Goal: Task Accomplishment & Management: Manage account settings

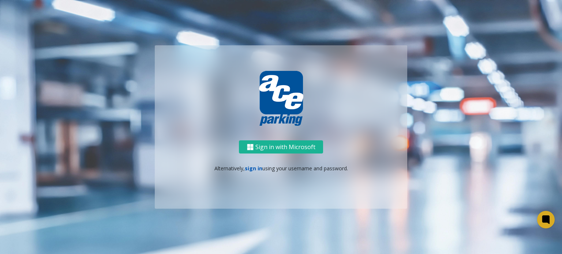
click at [253, 169] on link "sign in" at bounding box center [254, 168] width 18 height 7
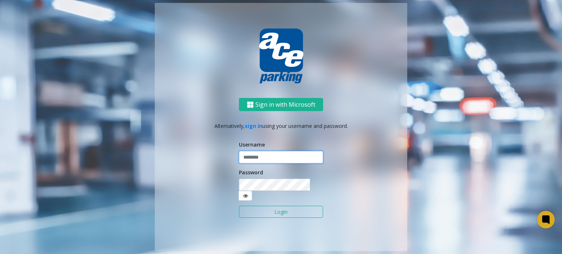
click at [262, 161] on input "text" at bounding box center [281, 157] width 84 height 12
type input "******"
click at [178, 176] on div "Sign in with Microsoft Alternatively, sign in using your username and password.…" at bounding box center [281, 175] width 253 height 154
click at [248, 194] on icon at bounding box center [245, 196] width 5 height 5
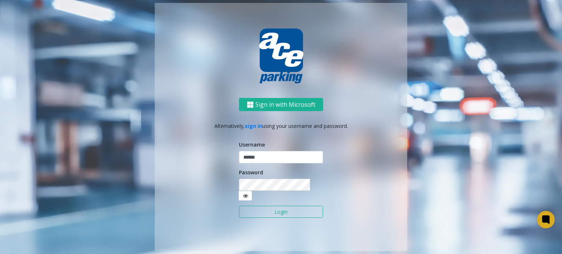
click at [307, 207] on button "Login" at bounding box center [281, 212] width 84 height 12
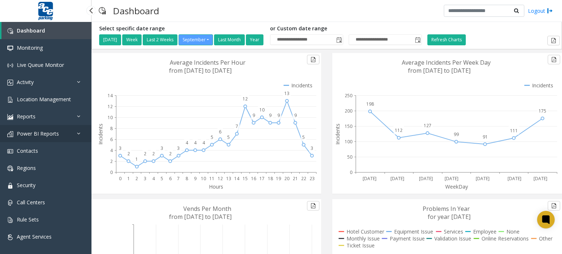
click at [78, 134] on icon at bounding box center [80, 133] width 7 height 5
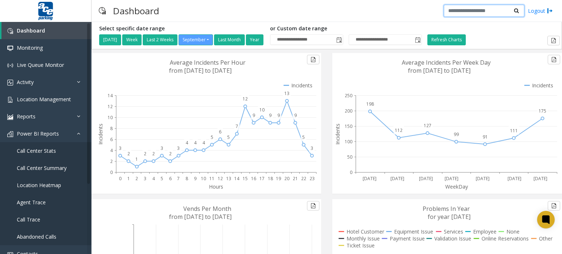
click at [479, 9] on input "text" at bounding box center [484, 11] width 81 height 12
type input "****"
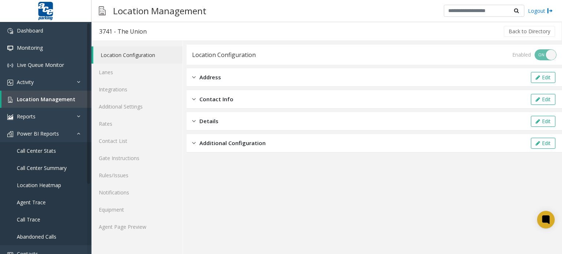
click at [194, 78] on img at bounding box center [194, 77] width 4 height 8
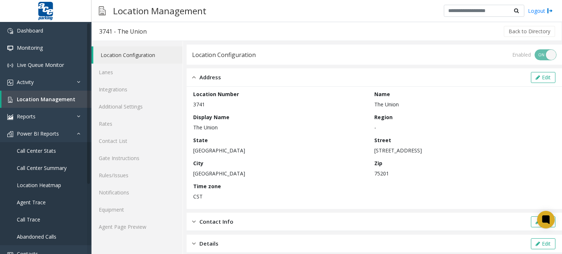
click at [194, 78] on img at bounding box center [194, 77] width 4 height 8
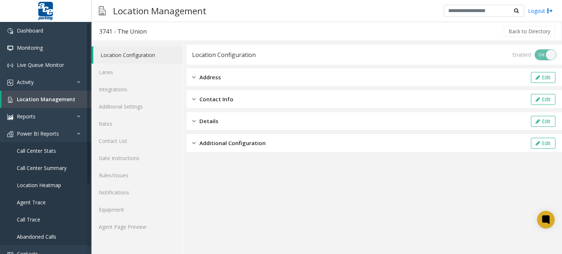
click at [198, 142] on div "Additional Configuration" at bounding box center [229, 143] width 74 height 8
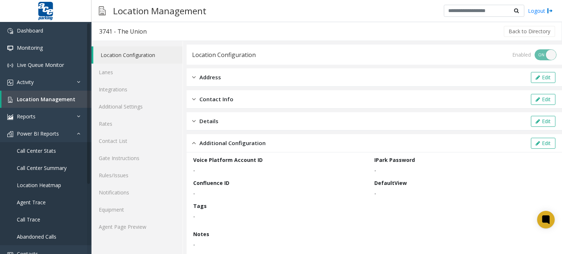
click at [198, 142] on div "Additional Configuration" at bounding box center [229, 143] width 74 height 8
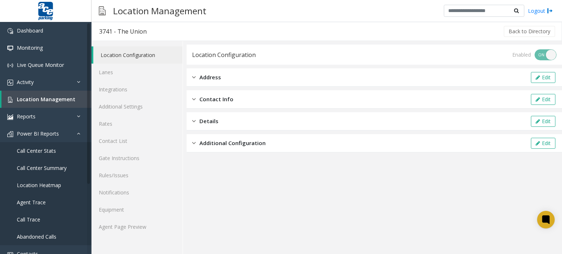
click at [195, 119] on img at bounding box center [194, 121] width 4 height 8
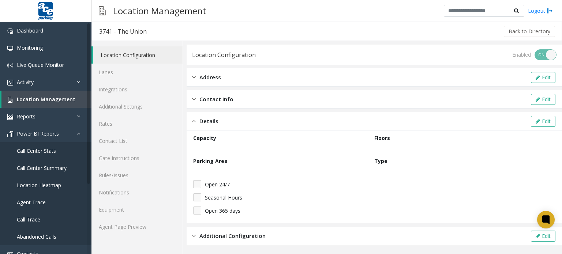
click at [195, 119] on img at bounding box center [194, 121] width 4 height 8
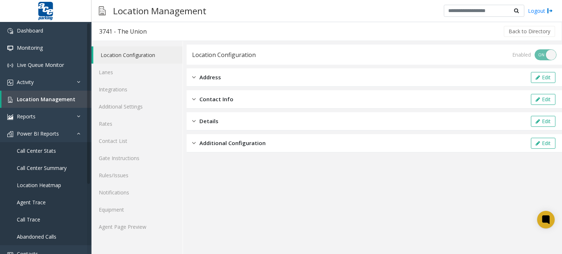
click at [195, 98] on img at bounding box center [194, 99] width 4 height 8
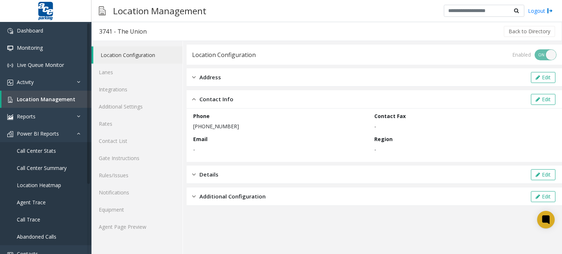
click at [195, 98] on img at bounding box center [194, 99] width 4 height 8
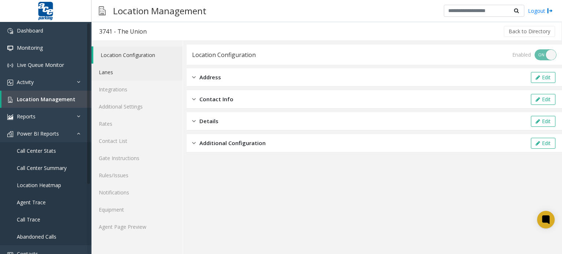
click at [139, 74] on link "Lanes" at bounding box center [136, 72] width 91 height 17
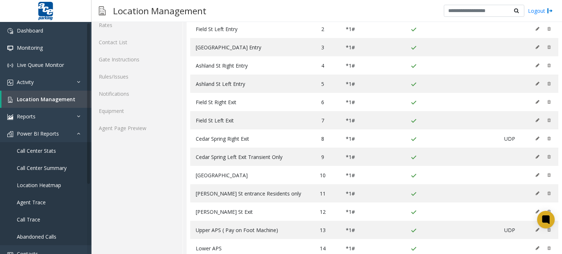
scroll to position [107, 0]
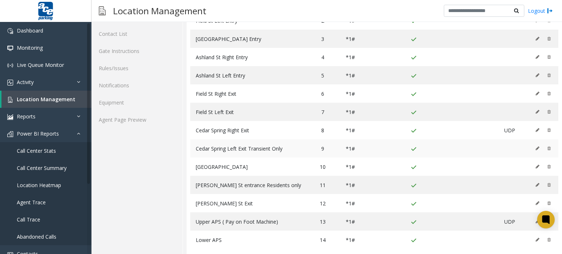
click at [536, 146] on icon at bounding box center [538, 148] width 4 height 4
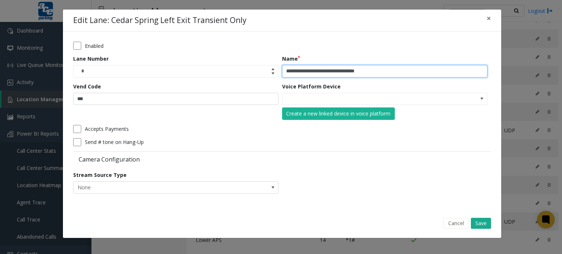
click at [380, 69] on input "**********" at bounding box center [384, 71] width 205 height 12
type input "**********"
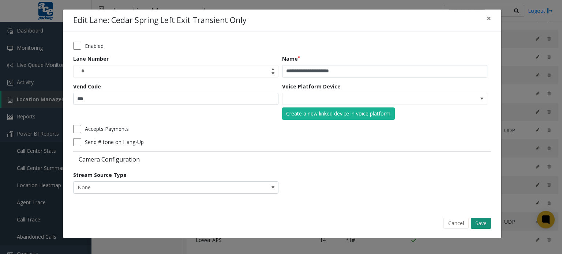
click at [480, 223] on button "Save" at bounding box center [481, 223] width 20 height 11
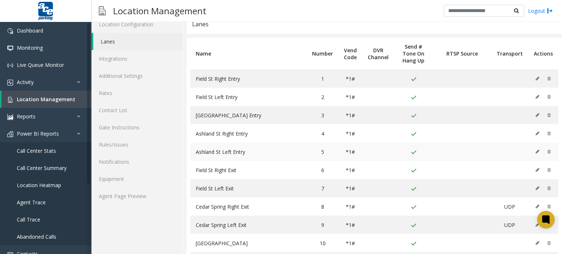
scroll to position [32, 0]
click at [119, 108] on link "Contact List" at bounding box center [136, 109] width 91 height 17
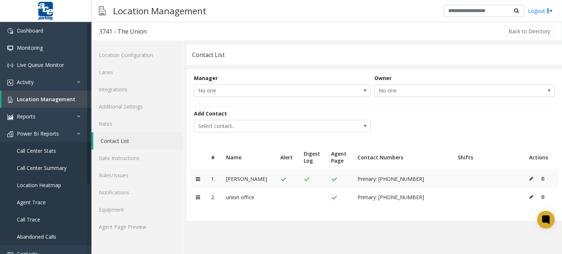
click at [198, 182] on td at bounding box center [197, 179] width 15 height 18
click at [286, 126] on span "Select contact..." at bounding box center [264, 126] width 141 height 12
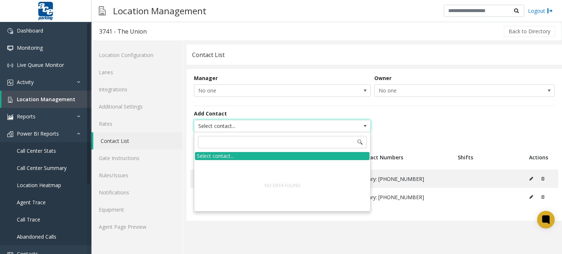
click at [286, 126] on span "Select contact..." at bounding box center [264, 126] width 141 height 12
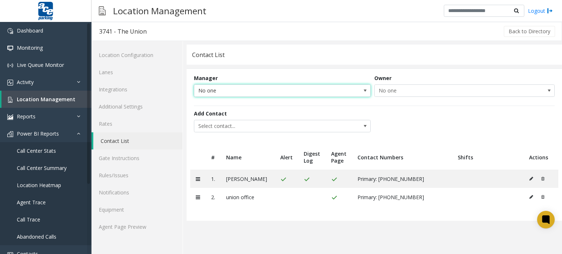
click at [277, 90] on span "No one" at bounding box center [264, 91] width 141 height 12
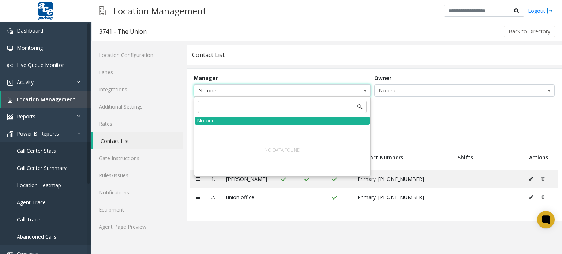
click at [277, 90] on span "No one" at bounding box center [264, 91] width 141 height 12
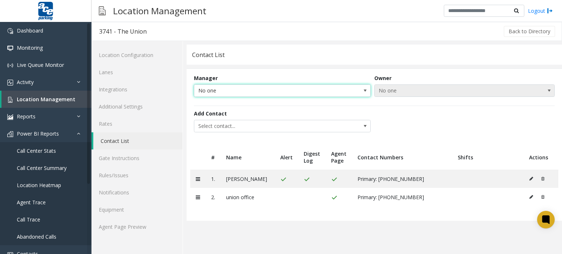
click at [394, 89] on span "No one" at bounding box center [447, 91] width 144 height 12
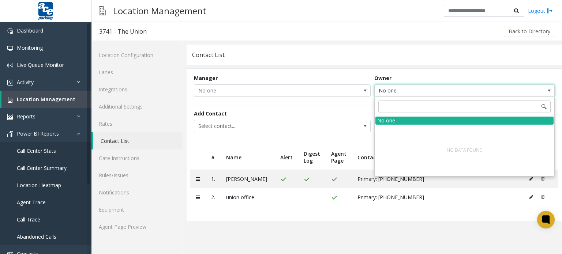
click at [394, 87] on span "No one" at bounding box center [447, 91] width 144 height 12
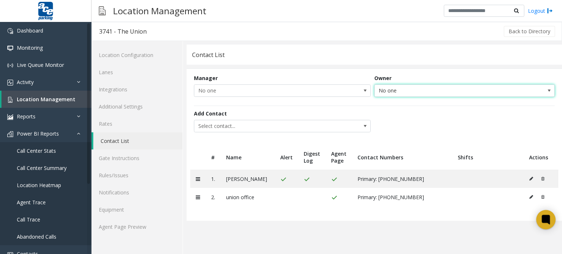
click at [543, 220] on icon at bounding box center [546, 220] width 8 height 10
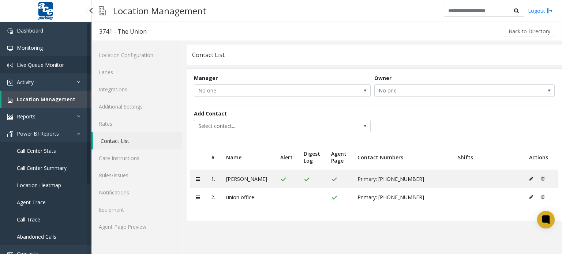
click at [40, 68] on span "Live Queue Monitor" at bounding box center [40, 64] width 47 height 7
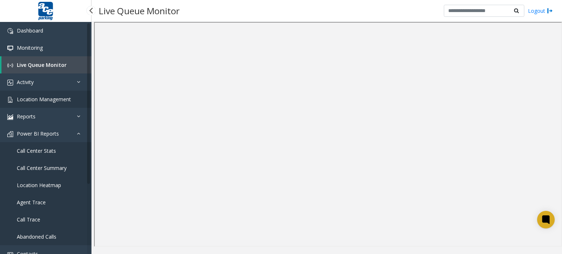
click at [56, 98] on span "Location Management" at bounding box center [44, 99] width 54 height 7
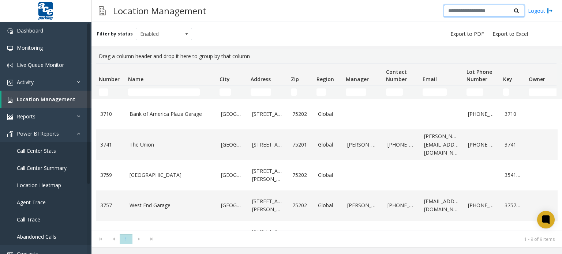
click at [475, 11] on input "text" at bounding box center [484, 11] width 81 height 12
type input "****"
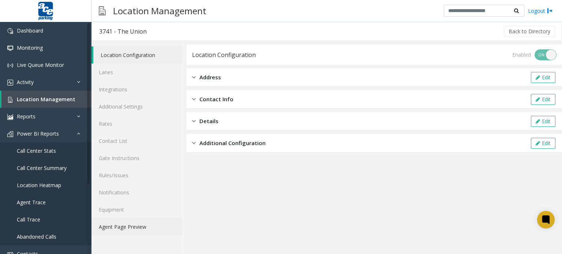
click at [126, 225] on link "Agent Page Preview" at bounding box center [136, 226] width 91 height 17
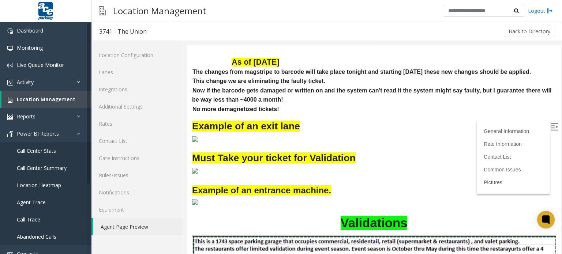
scroll to position [586, 0]
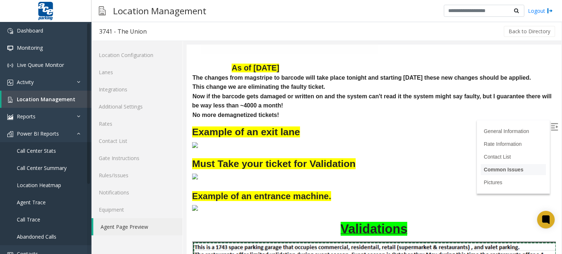
click at [502, 170] on link "Common Issues" at bounding box center [504, 170] width 40 height 6
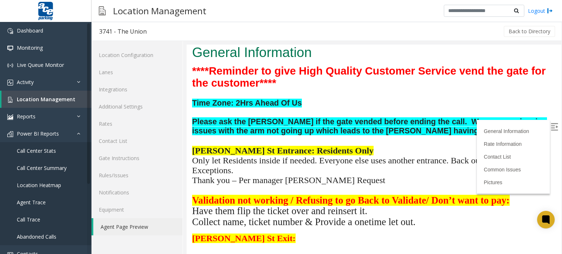
scroll to position [0, 0]
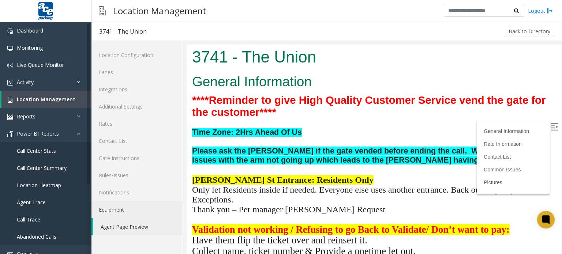
click at [108, 206] on link "Equipment" at bounding box center [136, 209] width 91 height 17
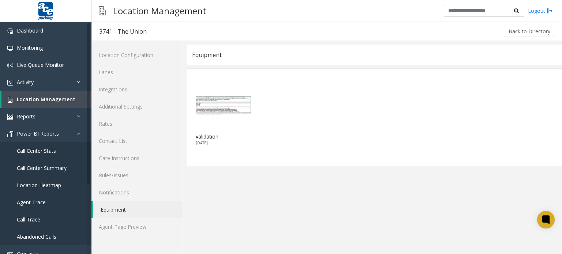
click at [209, 99] on img at bounding box center [223, 105] width 55 height 55
type input "**********"
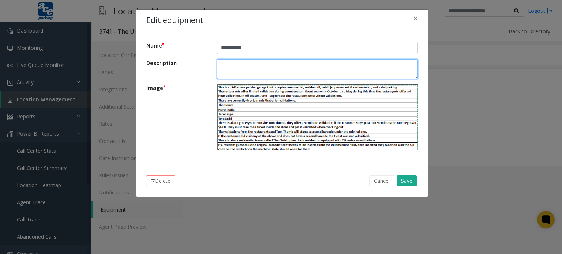
click at [268, 66] on textarea "Description" at bounding box center [317, 69] width 201 height 20
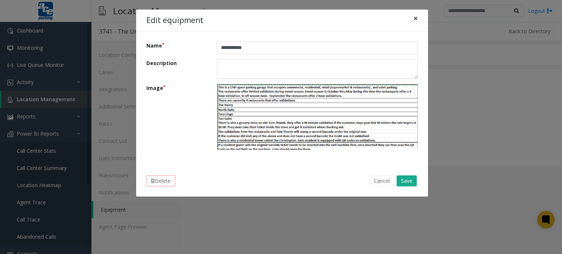
click at [415, 19] on span "×" at bounding box center [416, 18] width 4 height 10
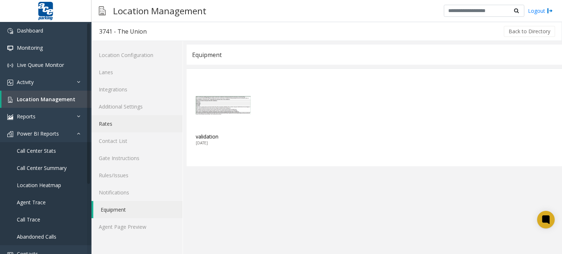
click at [120, 127] on link "Rates" at bounding box center [136, 123] width 91 height 17
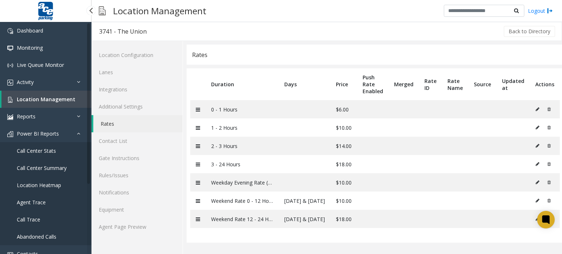
click at [43, 7] on img at bounding box center [45, 11] width 18 height 22
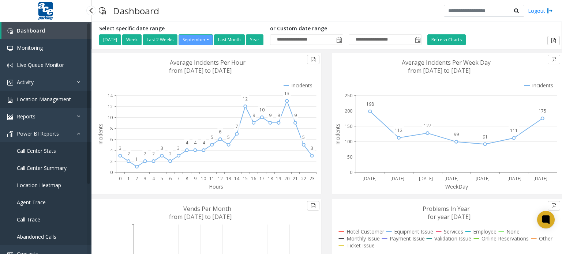
click at [48, 103] on link "Location Management" at bounding box center [45, 99] width 91 height 17
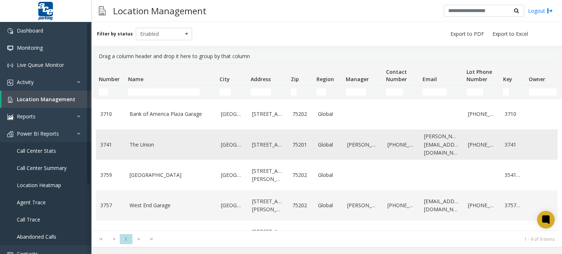
click at [133, 150] on td "The Union" at bounding box center [170, 145] width 91 height 30
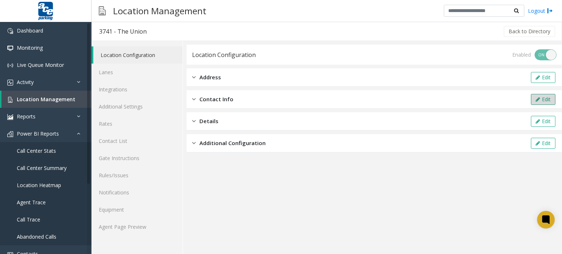
click at [548, 100] on button "Edit" at bounding box center [543, 99] width 25 height 11
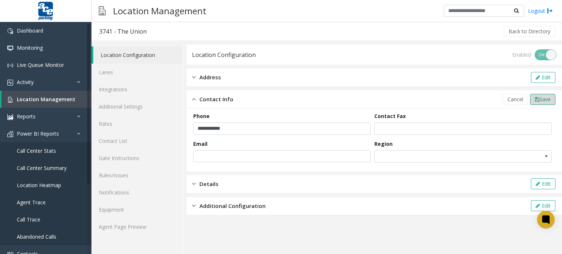
click at [546, 101] on span "Save" at bounding box center [544, 99] width 11 height 7
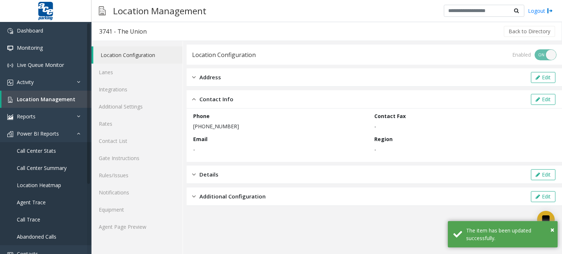
click at [203, 173] on span "Details" at bounding box center [208, 175] width 19 height 8
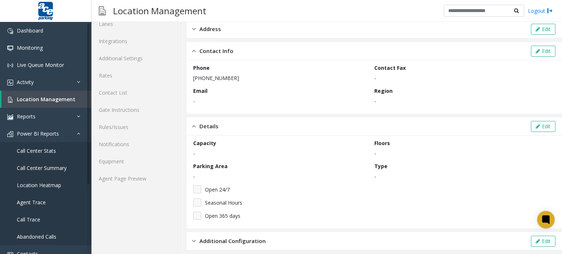
scroll to position [53, 0]
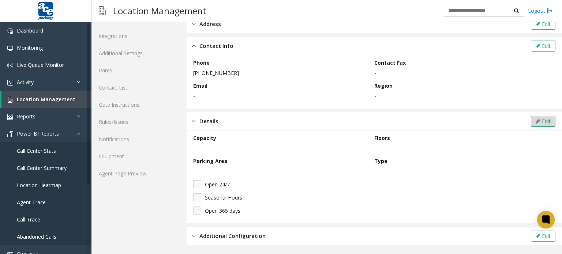
click at [543, 117] on button "Edit" at bounding box center [543, 121] width 25 height 11
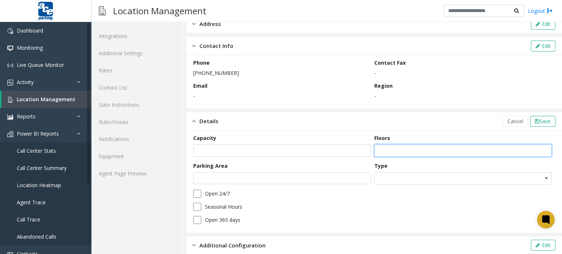
click at [403, 147] on input "number" at bounding box center [462, 151] width 177 height 12
click at [539, 151] on input "**" at bounding box center [462, 151] width 177 height 12
click at [539, 148] on input "**" at bounding box center [462, 151] width 177 height 12
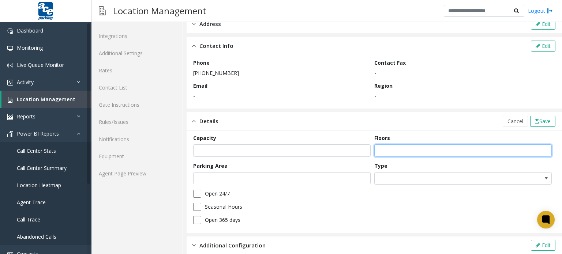
click at [538, 148] on input "**" at bounding box center [462, 151] width 177 height 12
click at [538, 148] on input "*" at bounding box center [462, 151] width 177 height 12
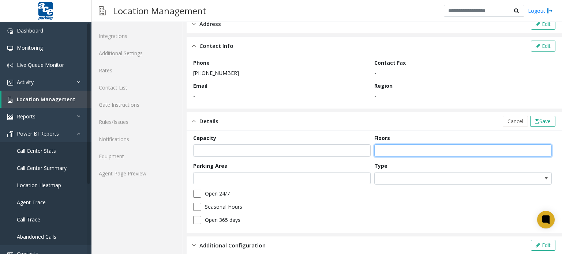
click at [538, 148] on input "*" at bounding box center [462, 151] width 177 height 12
click at [540, 153] on input "*" at bounding box center [462, 151] width 177 height 12
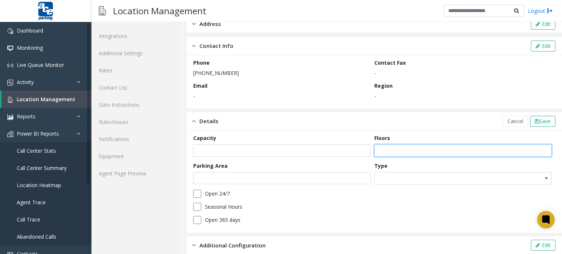
click at [540, 153] on input "*" at bounding box center [462, 151] width 177 height 12
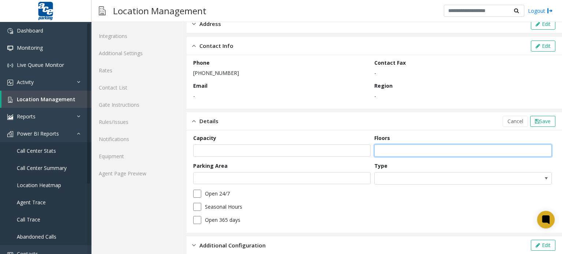
type input "*"
click at [540, 153] on input "*" at bounding box center [462, 151] width 177 height 12
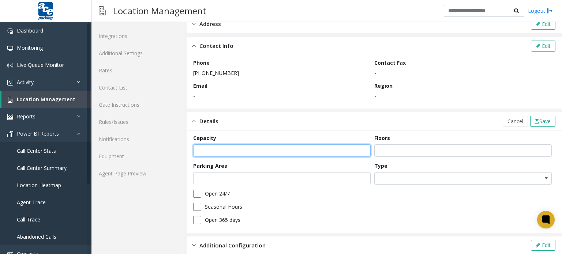
click at [218, 153] on input "number" at bounding box center [281, 151] width 177 height 12
type input "****"
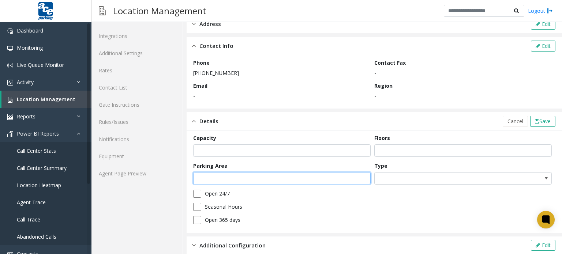
click at [236, 180] on input "text" at bounding box center [281, 178] width 177 height 12
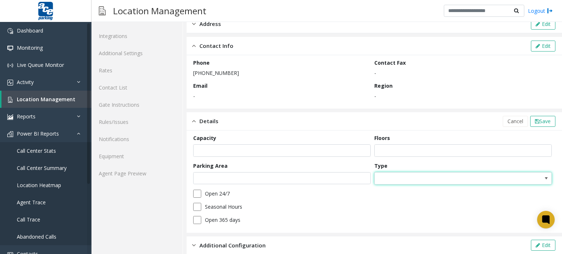
click at [414, 180] on span at bounding box center [445, 179] width 141 height 12
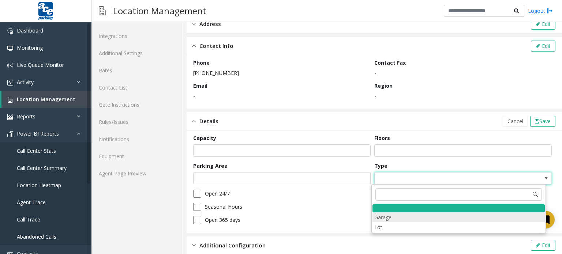
click at [408, 217] on li "Garage" at bounding box center [459, 218] width 172 height 10
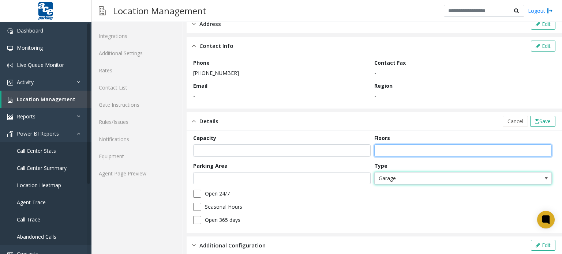
click at [469, 154] on input "*" at bounding box center [462, 151] width 177 height 12
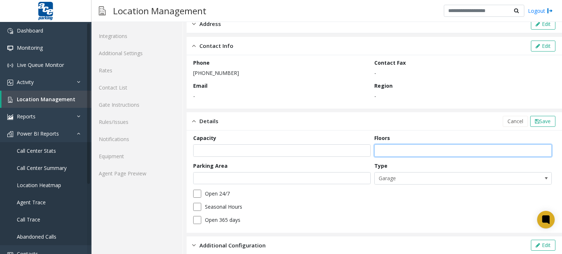
type input "*"
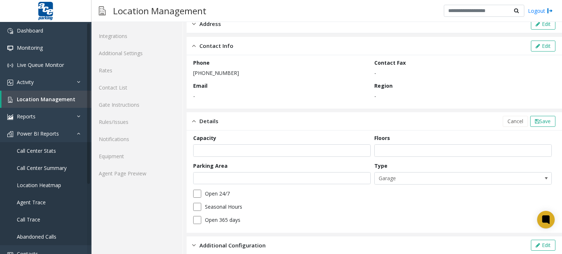
click at [344, 124] on div "Details Cancel Save" at bounding box center [374, 121] width 375 height 18
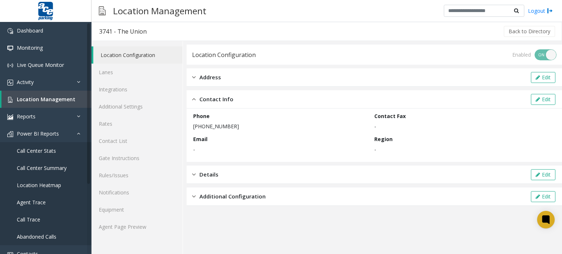
click at [197, 175] on div "Details" at bounding box center [205, 175] width 26 height 8
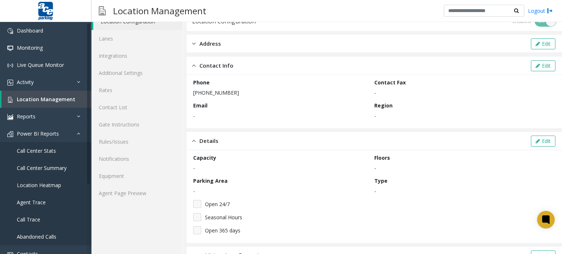
scroll to position [53, 0]
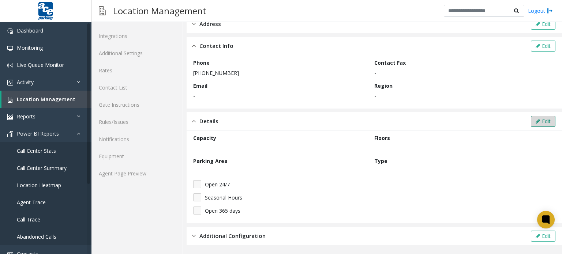
click at [539, 125] on button "Edit" at bounding box center [543, 121] width 25 height 11
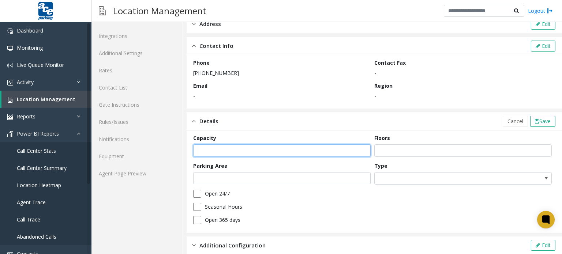
click at [321, 153] on input "number" at bounding box center [281, 151] width 177 height 12
type input "****"
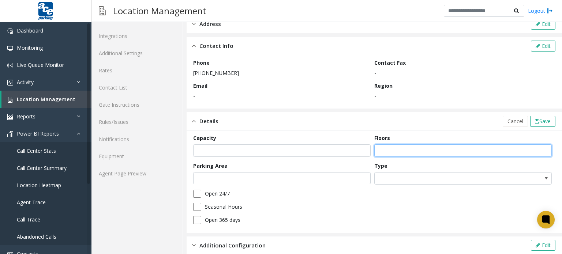
type input "*"
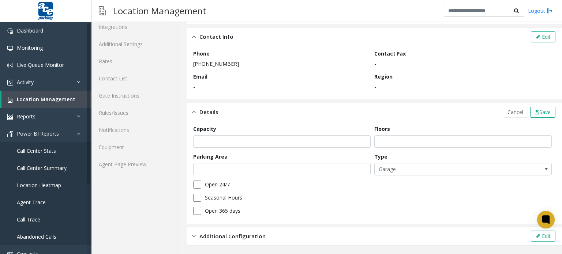
scroll to position [63, 0]
click at [539, 113] on span "Save" at bounding box center [544, 111] width 11 height 7
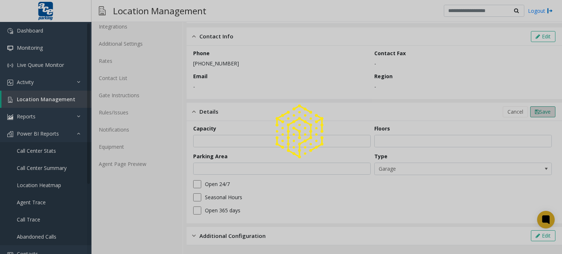
scroll to position [53, 0]
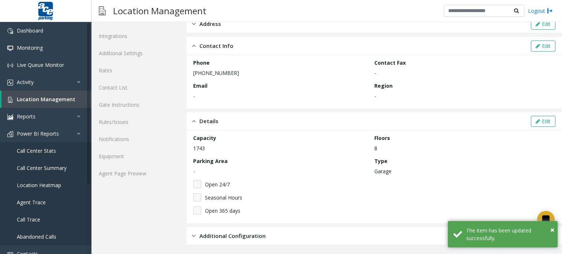
click at [195, 122] on img at bounding box center [194, 121] width 4 height 8
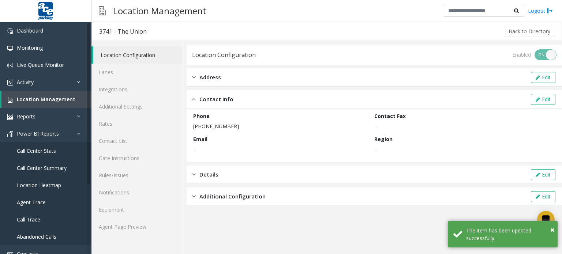
click at [189, 193] on div "Additional Configuration Edit" at bounding box center [374, 197] width 375 height 18
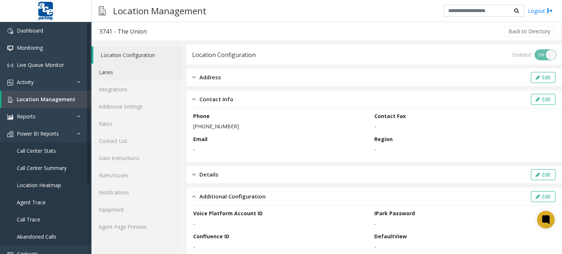
click at [126, 67] on link "Lanes" at bounding box center [136, 72] width 91 height 17
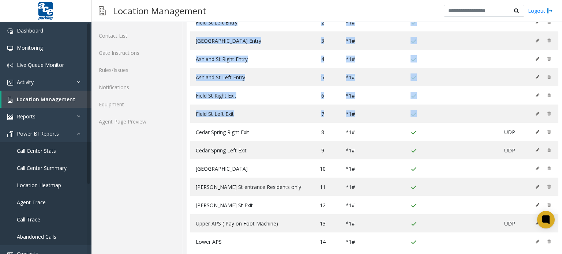
scroll to position [107, 0]
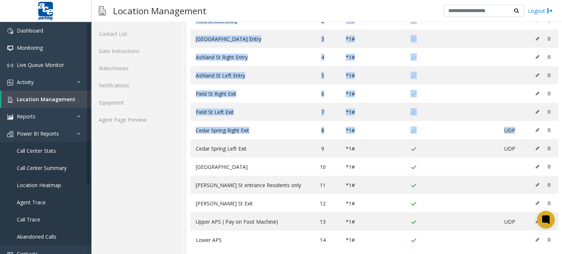
drag, startPoint x: 562, startPoint y: 42, endPoint x: 562, endPoint y: 119, distance: 76.9
click at [562, 119] on div "3741 - The Union Back to Directory Location Configuration Lanes Integrations Ad…" at bounding box center [326, 138] width 471 height 232
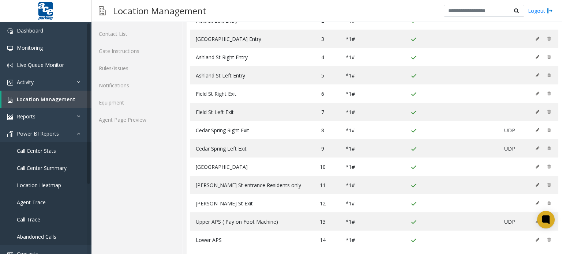
click at [122, 205] on div "Location Configuration Lanes Integrations Additional Settings Rates Contact Lis…" at bounding box center [136, 99] width 91 height 330
click at [536, 220] on icon at bounding box center [538, 222] width 4 height 4
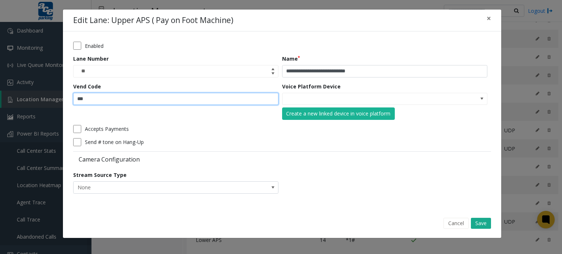
drag, startPoint x: 98, startPoint y: 101, endPoint x: 40, endPoint y: 99, distance: 59.0
click at [40, 99] on div "**********" at bounding box center [281, 127] width 562 height 254
type input "*"
type input "**********"
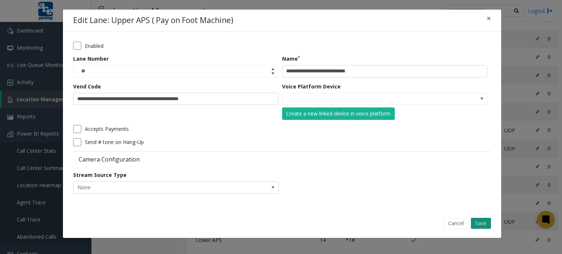
click at [480, 224] on button "Save" at bounding box center [481, 223] width 20 height 11
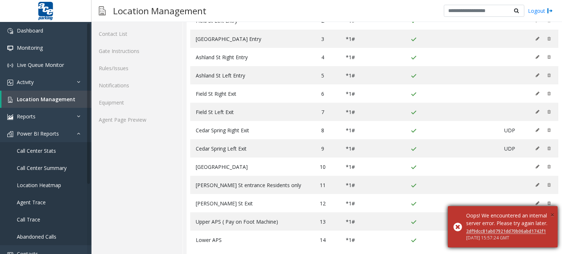
click at [553, 210] on span "×" at bounding box center [552, 215] width 4 height 10
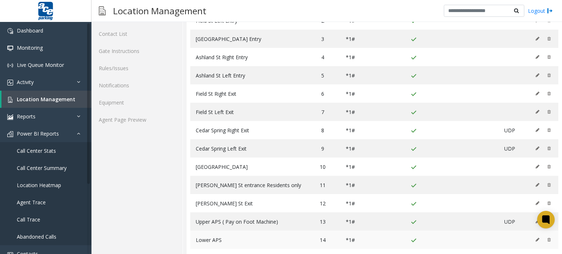
click at [536, 238] on icon at bounding box center [538, 240] width 4 height 4
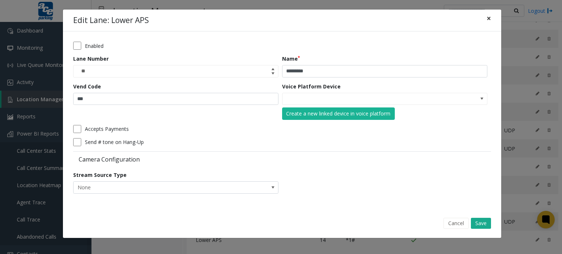
click at [488, 19] on span "×" at bounding box center [489, 18] width 4 height 10
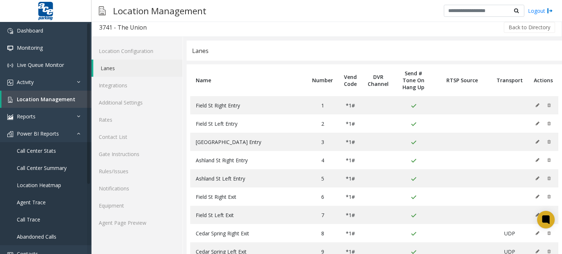
scroll to position [0, 0]
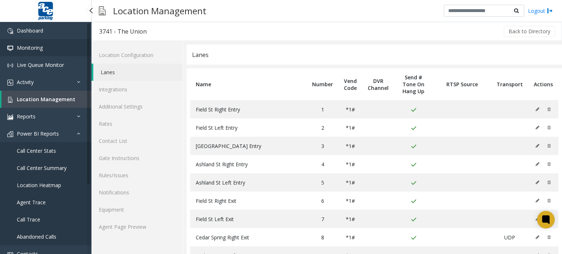
click at [30, 48] on span "Monitoring" at bounding box center [30, 47] width 26 height 7
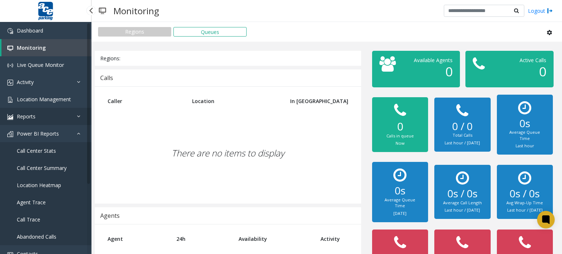
click at [66, 115] on link "Reports" at bounding box center [45, 116] width 91 height 17
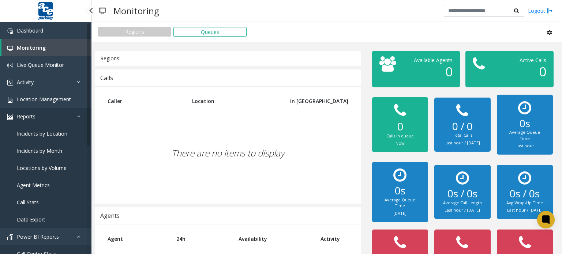
click at [78, 116] on icon at bounding box center [80, 116] width 7 height 5
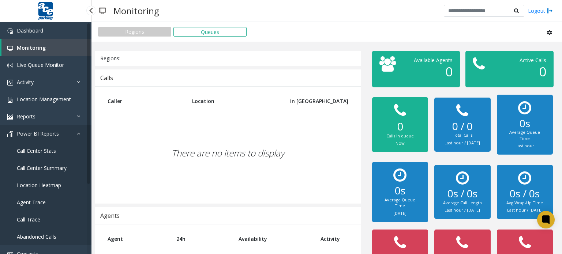
click at [81, 133] on icon at bounding box center [80, 133] width 7 height 5
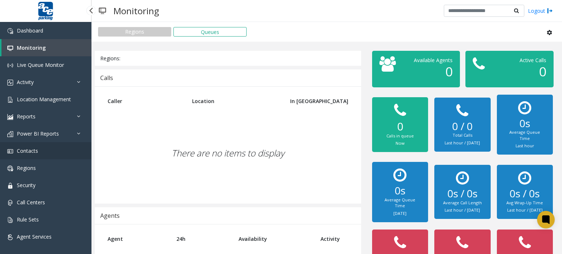
click at [22, 155] on link "Contacts" at bounding box center [45, 150] width 91 height 17
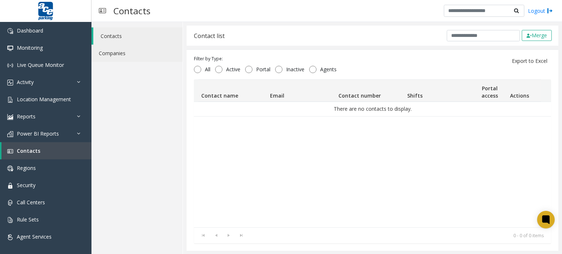
click at [117, 52] on link "Companies" at bounding box center [136, 53] width 91 height 17
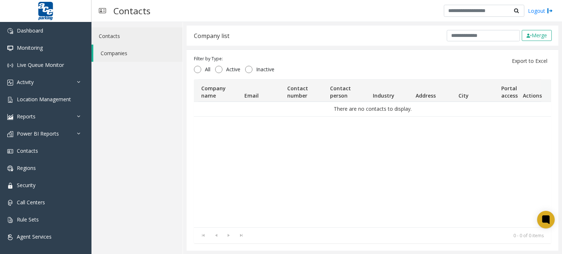
click at [119, 31] on link "Contacts" at bounding box center [136, 35] width 91 height 17
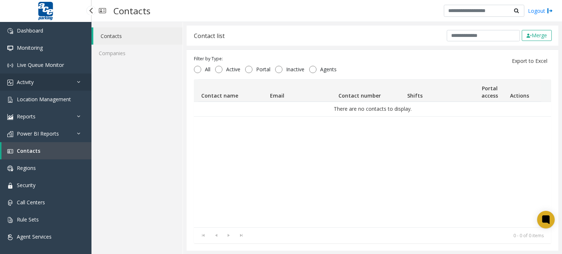
click at [41, 83] on link "Activity" at bounding box center [45, 82] width 91 height 17
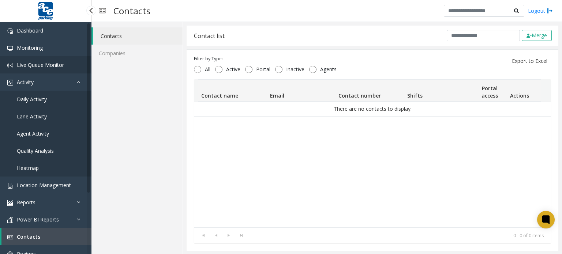
click at [44, 64] on span "Live Queue Monitor" at bounding box center [40, 64] width 47 height 7
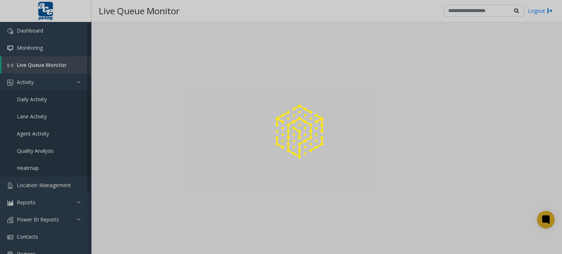
click at [64, 186] on div at bounding box center [281, 127] width 562 height 254
click at [48, 188] on div at bounding box center [281, 127] width 562 height 254
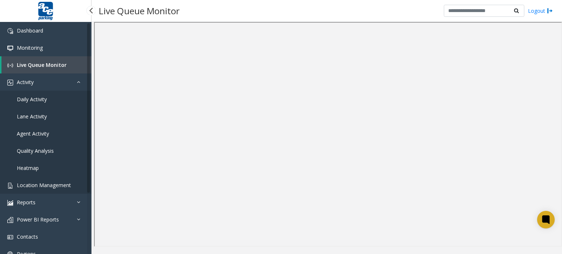
click at [54, 182] on span "Location Management" at bounding box center [44, 185] width 54 height 7
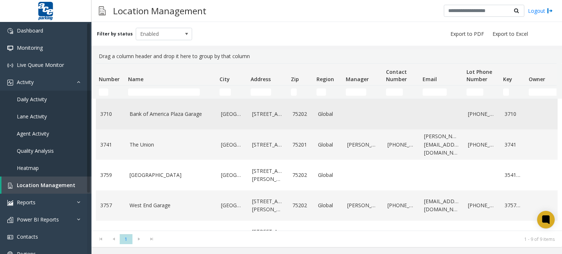
click at [185, 112] on link "Bank of America Plaza Garage" at bounding box center [171, 114] width 83 height 8
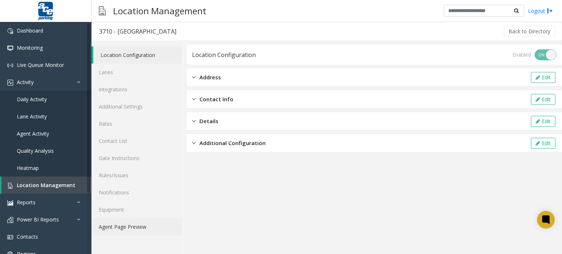
click at [132, 223] on link "Agent Page Preview" at bounding box center [136, 226] width 91 height 17
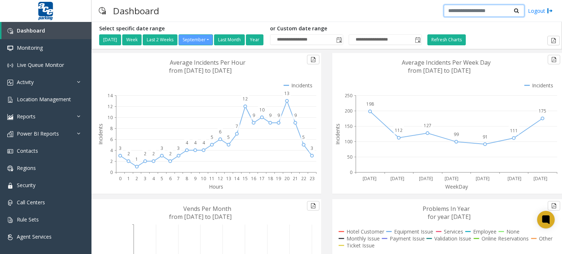
click at [464, 10] on input "text" at bounding box center [484, 11] width 81 height 12
type input "****"
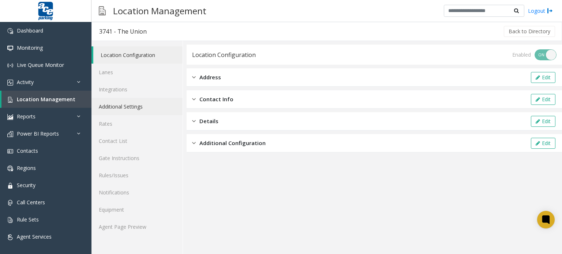
click at [133, 108] on link "Additional Settings" at bounding box center [136, 106] width 91 height 17
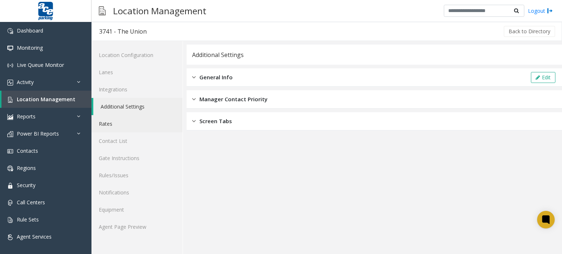
click at [117, 125] on link "Rates" at bounding box center [136, 123] width 91 height 17
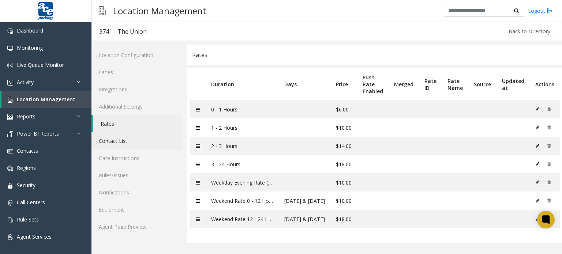
click at [116, 145] on link "Contact List" at bounding box center [136, 140] width 91 height 17
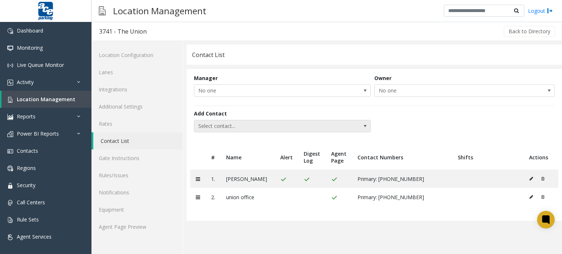
click at [322, 126] on span "Select contact..." at bounding box center [264, 126] width 141 height 12
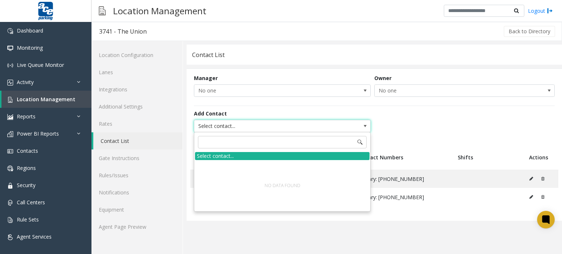
click at [322, 126] on span "Select contact..." at bounding box center [264, 126] width 141 height 12
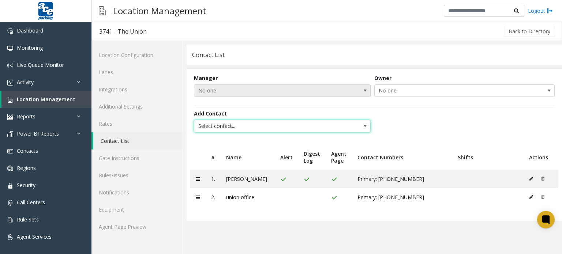
click at [298, 95] on span "No one" at bounding box center [264, 91] width 141 height 12
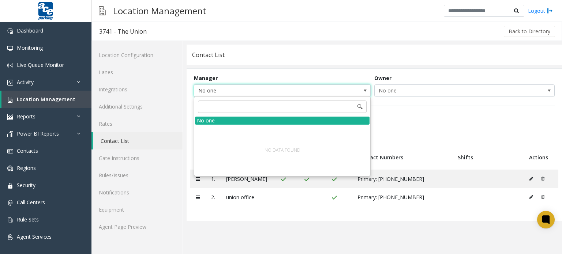
click at [293, 128] on div "NO DATA FOUND" at bounding box center [282, 150] width 175 height 51
click at [313, 119] on div "No one" at bounding box center [282, 121] width 175 height 8
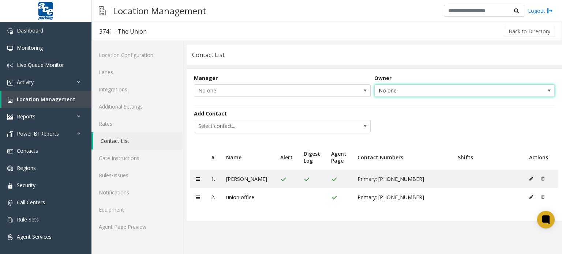
click at [397, 87] on span "No one" at bounding box center [447, 91] width 144 height 12
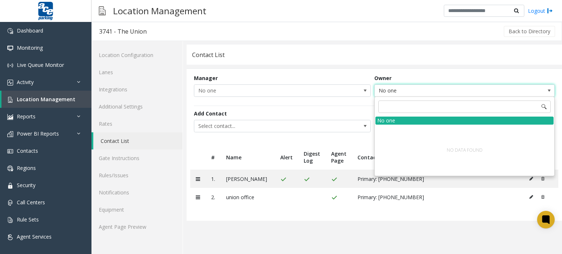
click at [397, 87] on span "No one" at bounding box center [447, 91] width 144 height 12
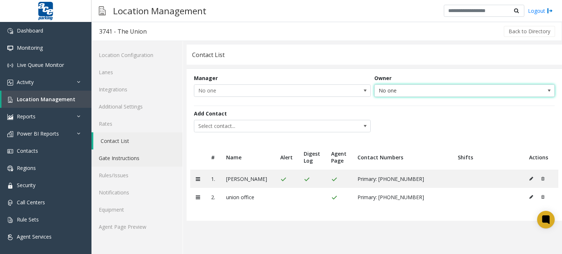
click at [127, 164] on link "Gate Instructions" at bounding box center [136, 158] width 91 height 17
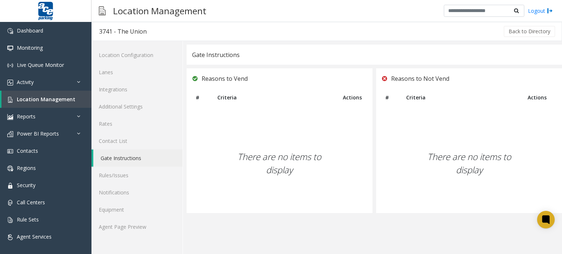
click at [241, 115] on div "There are no items to display" at bounding box center [280, 164] width 186 height 100
click at [274, 161] on div "There are no items to display" at bounding box center [280, 164] width 186 height 100
drag, startPoint x: 313, startPoint y: 173, endPoint x: 331, endPoint y: 175, distance: 18.4
click at [325, 175] on div "There are no items to display" at bounding box center [280, 164] width 186 height 100
drag, startPoint x: 331, startPoint y: 175, endPoint x: 414, endPoint y: 152, distance: 86.4
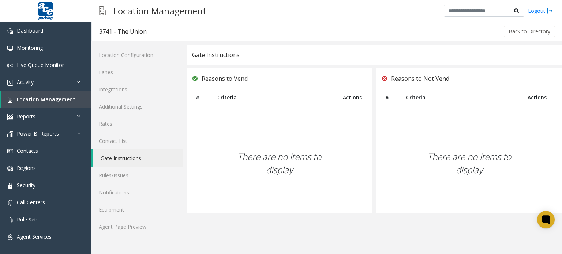
click at [399, 154] on div "Reasons to Vend # Criteria Actions There are no items to display Reasons to Not…" at bounding box center [374, 140] width 375 height 145
click at [439, 149] on div "There are no items to display" at bounding box center [469, 164] width 186 height 100
click at [438, 149] on div "There are no items to display" at bounding box center [469, 164] width 186 height 100
click at [287, 156] on div "There are no items to display" at bounding box center [280, 164] width 186 height 100
click at [113, 176] on link "Rules/Issues" at bounding box center [136, 175] width 91 height 17
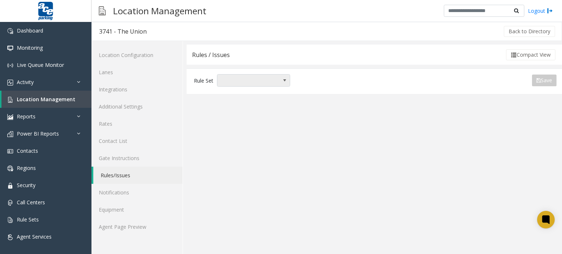
click at [278, 82] on span "NO DATA FOUND" at bounding box center [253, 80] width 73 height 12
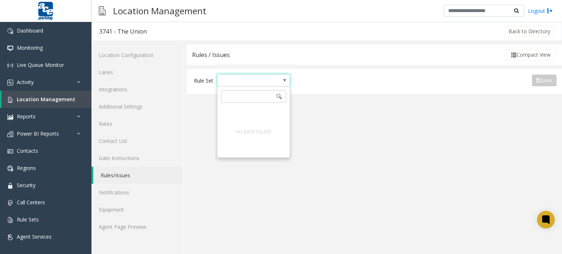
click at [280, 82] on span "NO DATA FOUND" at bounding box center [285, 81] width 10 height 12
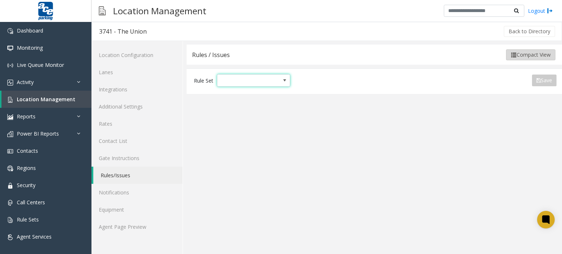
click at [533, 53] on button "Compact View" at bounding box center [530, 54] width 49 height 11
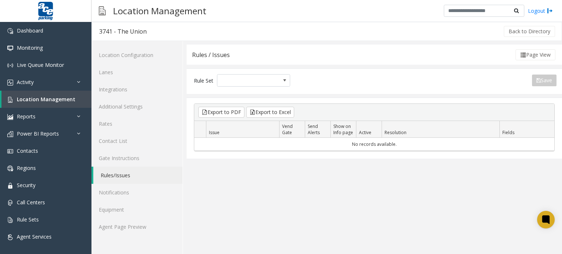
click at [533, 53] on button "Page View" at bounding box center [536, 54] width 40 height 11
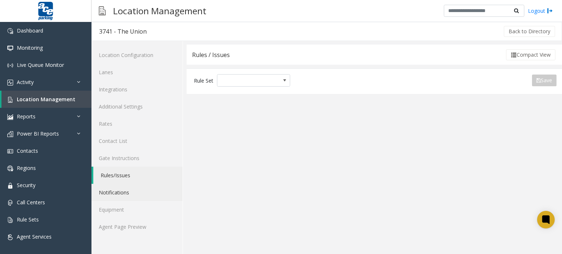
click at [114, 190] on link "Notifications" at bounding box center [136, 192] width 91 height 17
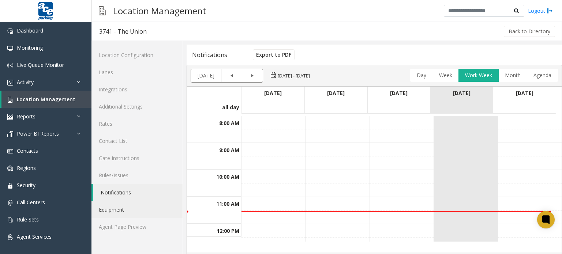
click at [120, 210] on link "Equipment" at bounding box center [136, 209] width 91 height 17
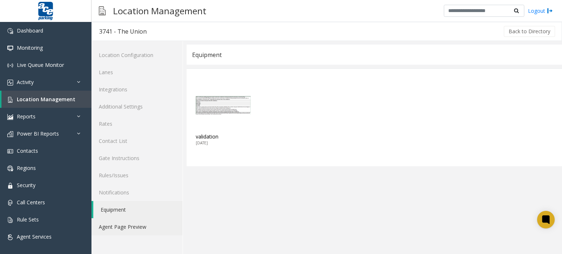
click at [108, 225] on link "Agent Page Preview" at bounding box center [136, 226] width 91 height 17
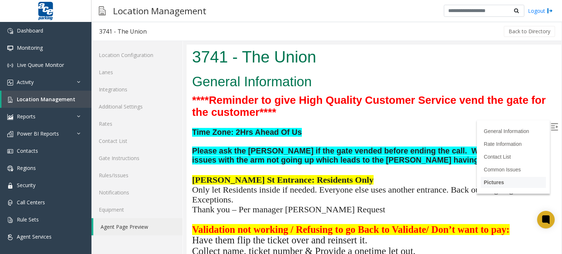
click at [498, 183] on link "Pictures" at bounding box center [494, 183] width 20 height 6
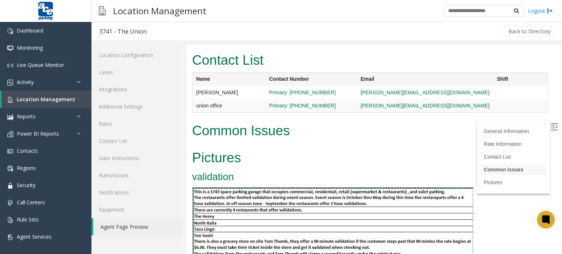
click at [493, 172] on link "Common Issues" at bounding box center [504, 170] width 40 height 6
click at [492, 157] on link "Contact List" at bounding box center [499, 157] width 30 height 6
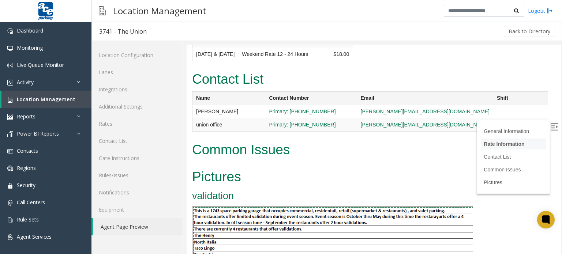
click at [489, 142] on link "Rate Information" at bounding box center [504, 144] width 41 height 6
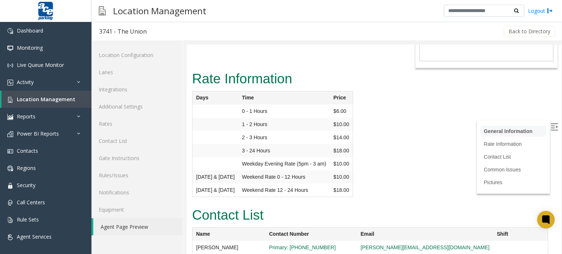
click at [487, 134] on li "General Information" at bounding box center [513, 131] width 65 height 11
click at [512, 128] on link "General Information" at bounding box center [508, 131] width 49 height 6
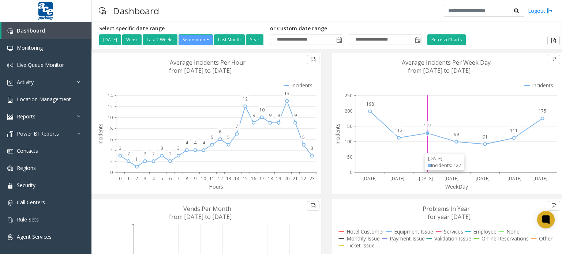
click at [425, 133] on circle at bounding box center [427, 133] width 4 height 4
click at [454, 142] on div "Wednesday Incidents: 99" at bounding box center [471, 135] width 37 height 17
click at [453, 143] on div "Wednesday Incidents: 99" at bounding box center [471, 135] width 37 height 17
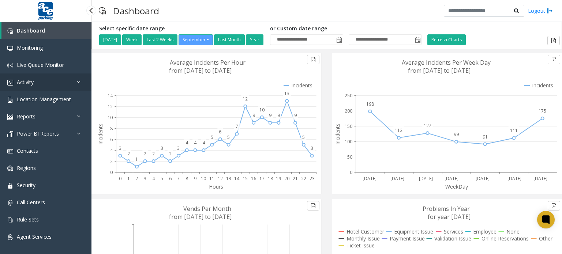
click at [32, 85] on span "Activity" at bounding box center [25, 82] width 17 height 7
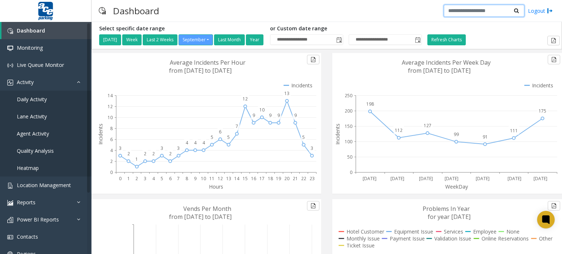
click at [462, 13] on input "text" at bounding box center [484, 11] width 81 height 12
type input "****"
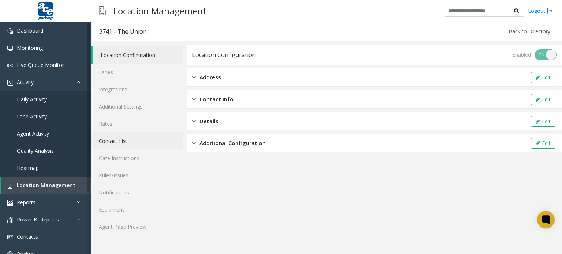
click at [127, 144] on link "Contact List" at bounding box center [136, 140] width 91 height 17
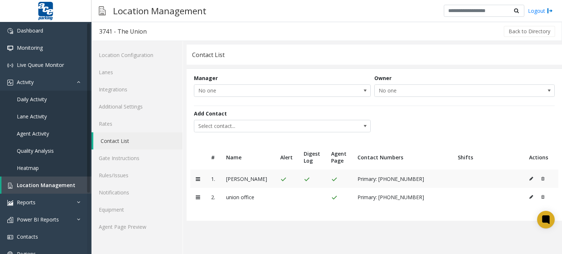
click at [197, 181] on icon at bounding box center [198, 179] width 4 height 5
click at [113, 159] on link "Gate Instructions" at bounding box center [136, 158] width 91 height 17
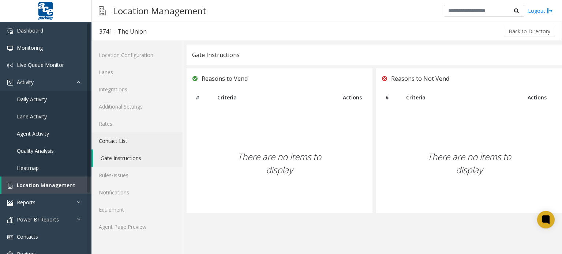
click at [113, 139] on link "Contact List" at bounding box center [136, 140] width 91 height 17
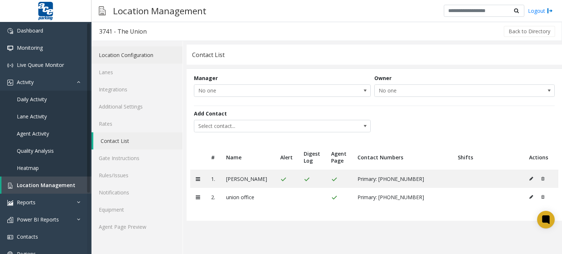
click at [119, 55] on link "Location Configuration" at bounding box center [136, 54] width 91 height 17
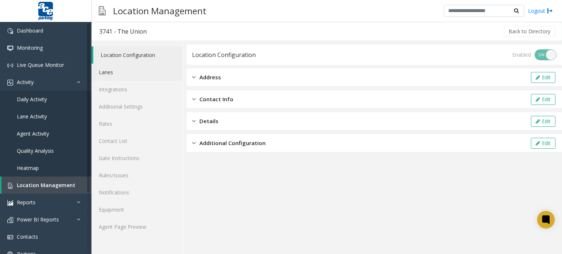
click at [114, 74] on link "Lanes" at bounding box center [136, 72] width 91 height 17
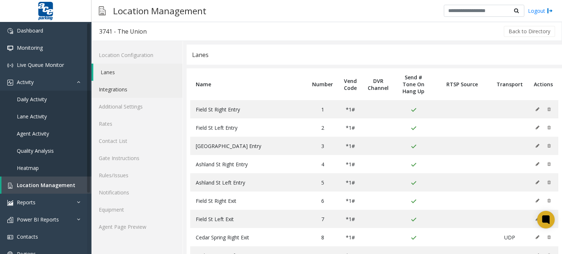
click at [114, 92] on link "Integrations" at bounding box center [136, 89] width 91 height 17
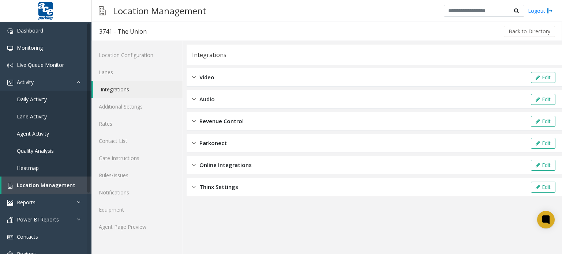
click at [195, 162] on img at bounding box center [194, 165] width 4 height 8
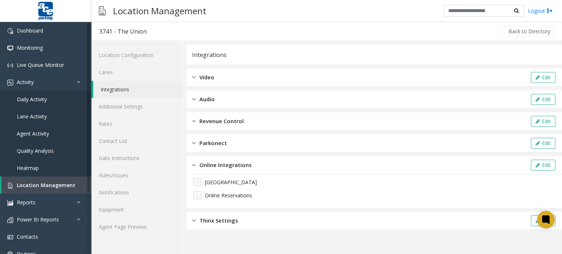
click at [196, 142] on div "Parkonect" at bounding box center [209, 143] width 35 height 8
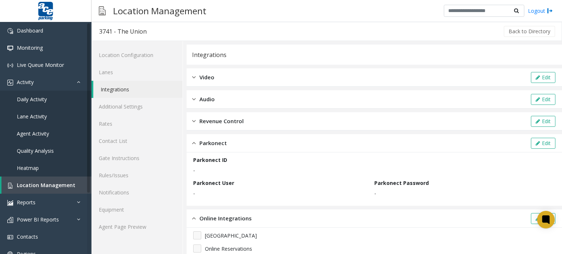
click at [195, 121] on img at bounding box center [194, 121] width 4 height 8
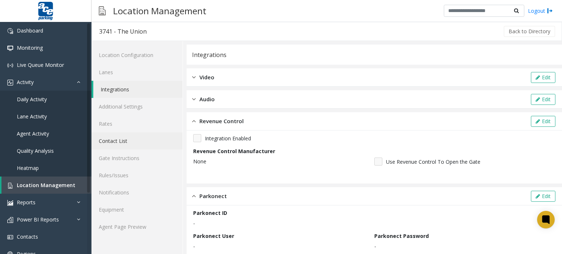
click at [118, 144] on link "Contact List" at bounding box center [136, 140] width 91 height 17
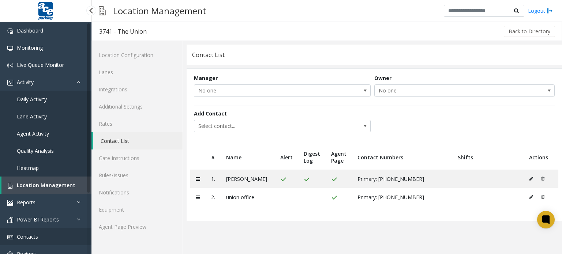
click at [31, 234] on span "Contacts" at bounding box center [27, 236] width 21 height 7
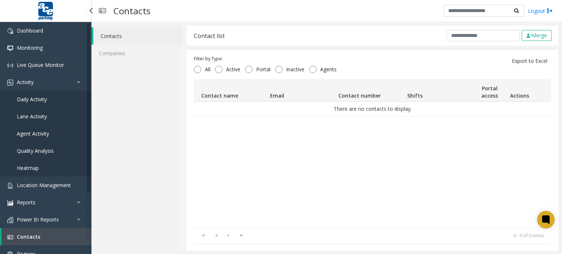
click at [34, 234] on span "Contacts" at bounding box center [28, 236] width 23 height 7
click at [34, 239] on span "Contacts" at bounding box center [28, 236] width 23 height 7
click at [472, 37] on input "text" at bounding box center [483, 35] width 73 height 11
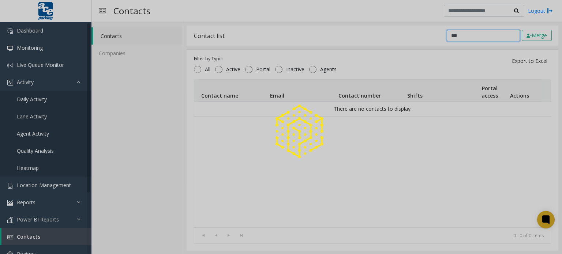
type input "***"
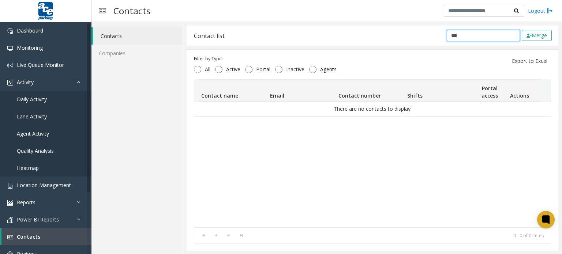
drag, startPoint x: 474, startPoint y: 32, endPoint x: 401, endPoint y: 28, distance: 72.6
click at [402, 29] on div "Contact list *** Merge" at bounding box center [373, 36] width 372 height 20
click at [119, 52] on link "Companies" at bounding box center [136, 53] width 91 height 17
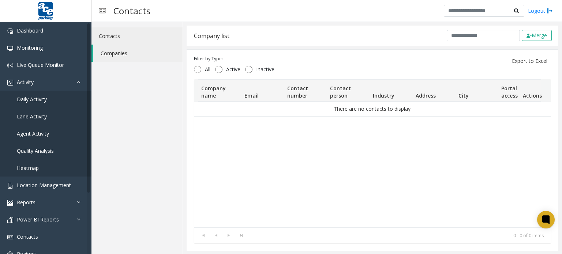
click at [106, 29] on link "Contacts" at bounding box center [136, 35] width 91 height 17
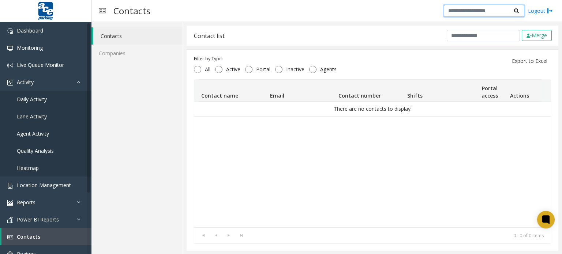
click at [490, 7] on input "text" at bounding box center [484, 11] width 81 height 12
type input "*"
